Goal: Find specific page/section: Find specific page/section

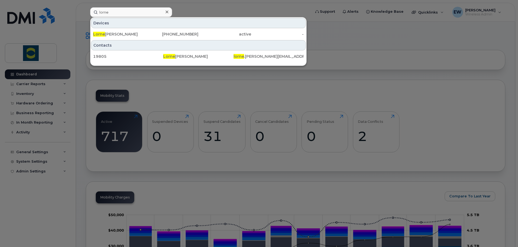
click at [293, 83] on div at bounding box center [259, 123] width 518 height 247
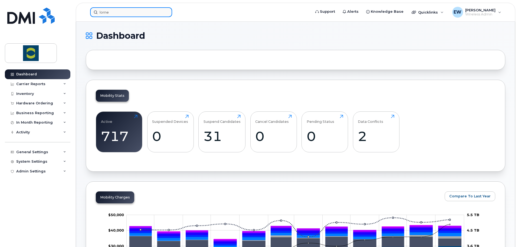
click at [146, 16] on input "lorne" at bounding box center [131, 12] width 82 height 10
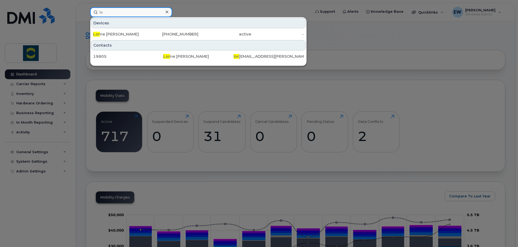
type input "l"
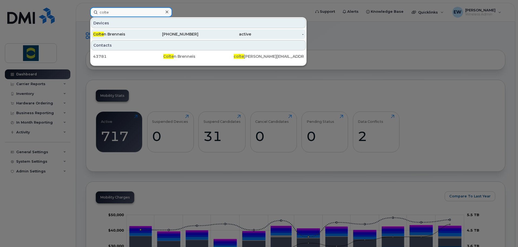
type input "colte"
click at [148, 34] on div "[PHONE_NUMBER]" at bounding box center [172, 33] width 53 height 5
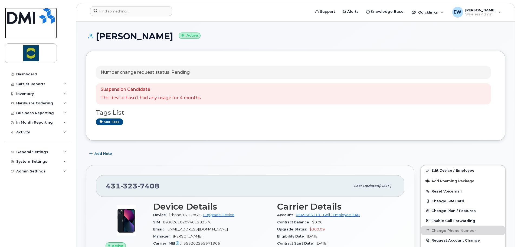
click at [36, 17] on img at bounding box center [30, 16] width 47 height 16
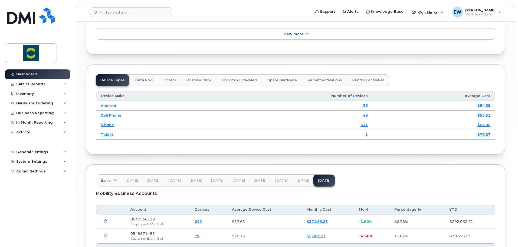
scroll to position [609, 0]
